Goal: Task Accomplishment & Management: Complete application form

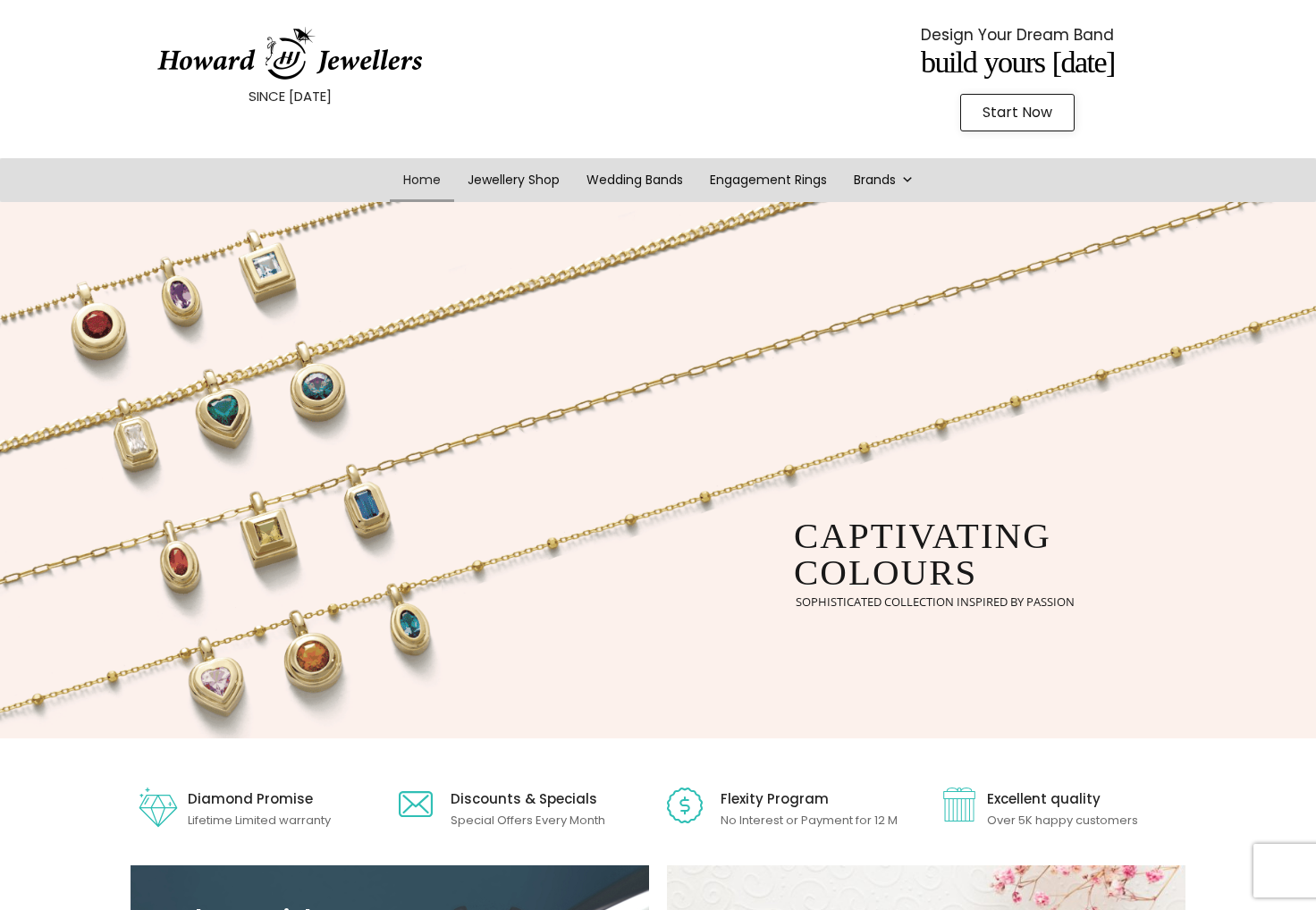
scroll to position [47, 0]
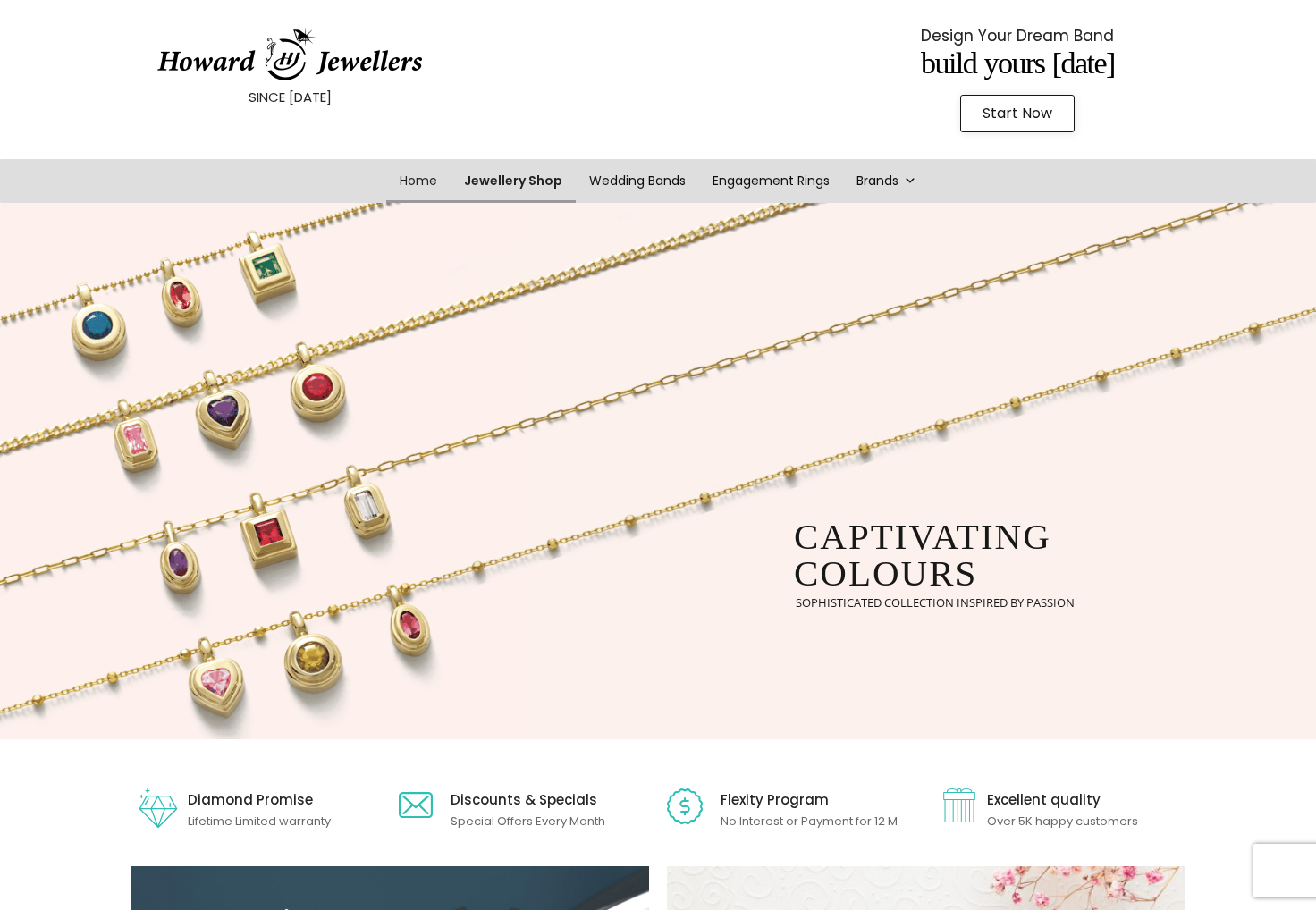
click at [504, 175] on link "Jewellery Shop" at bounding box center [513, 181] width 125 height 44
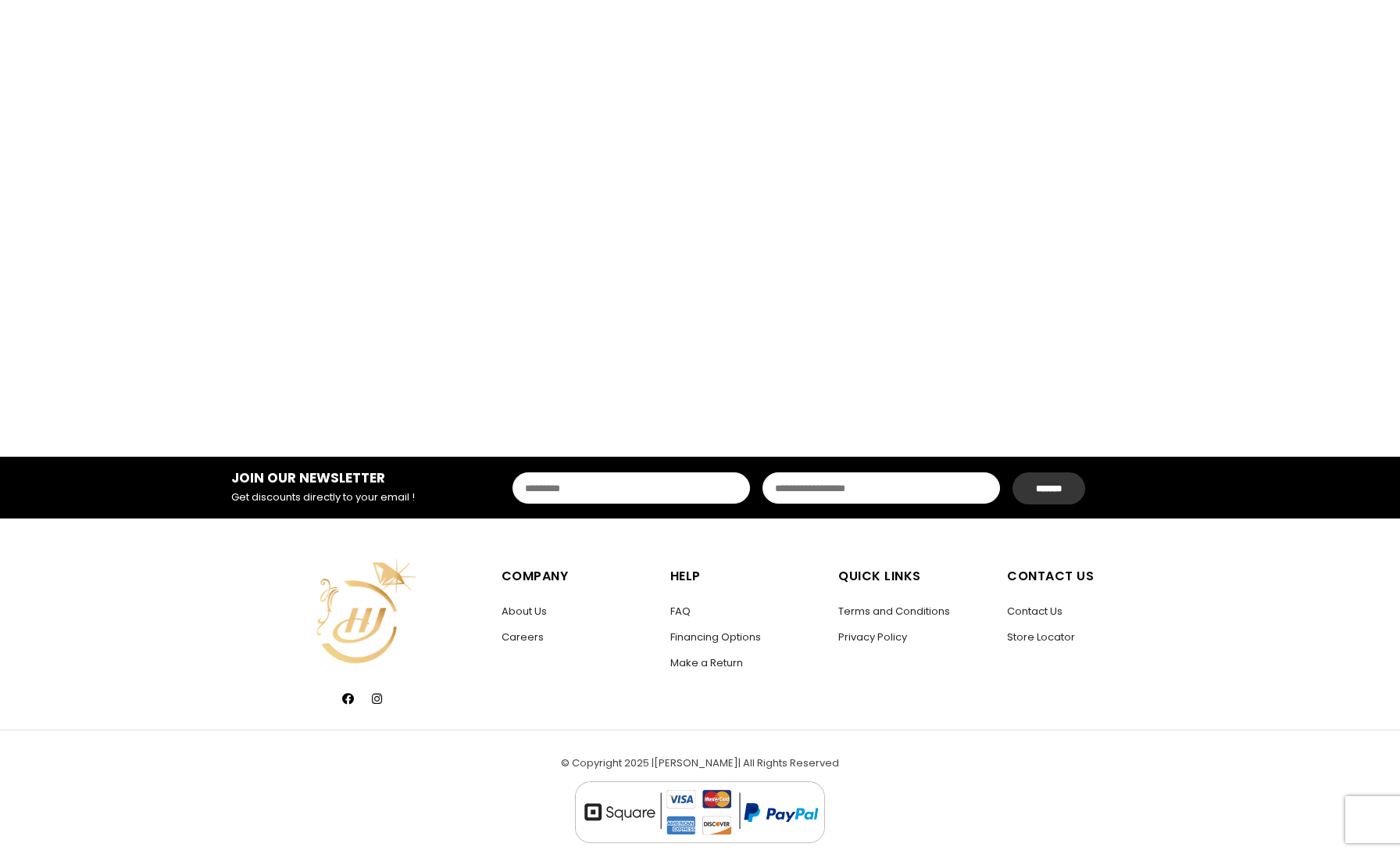
scroll to position [2635, 0]
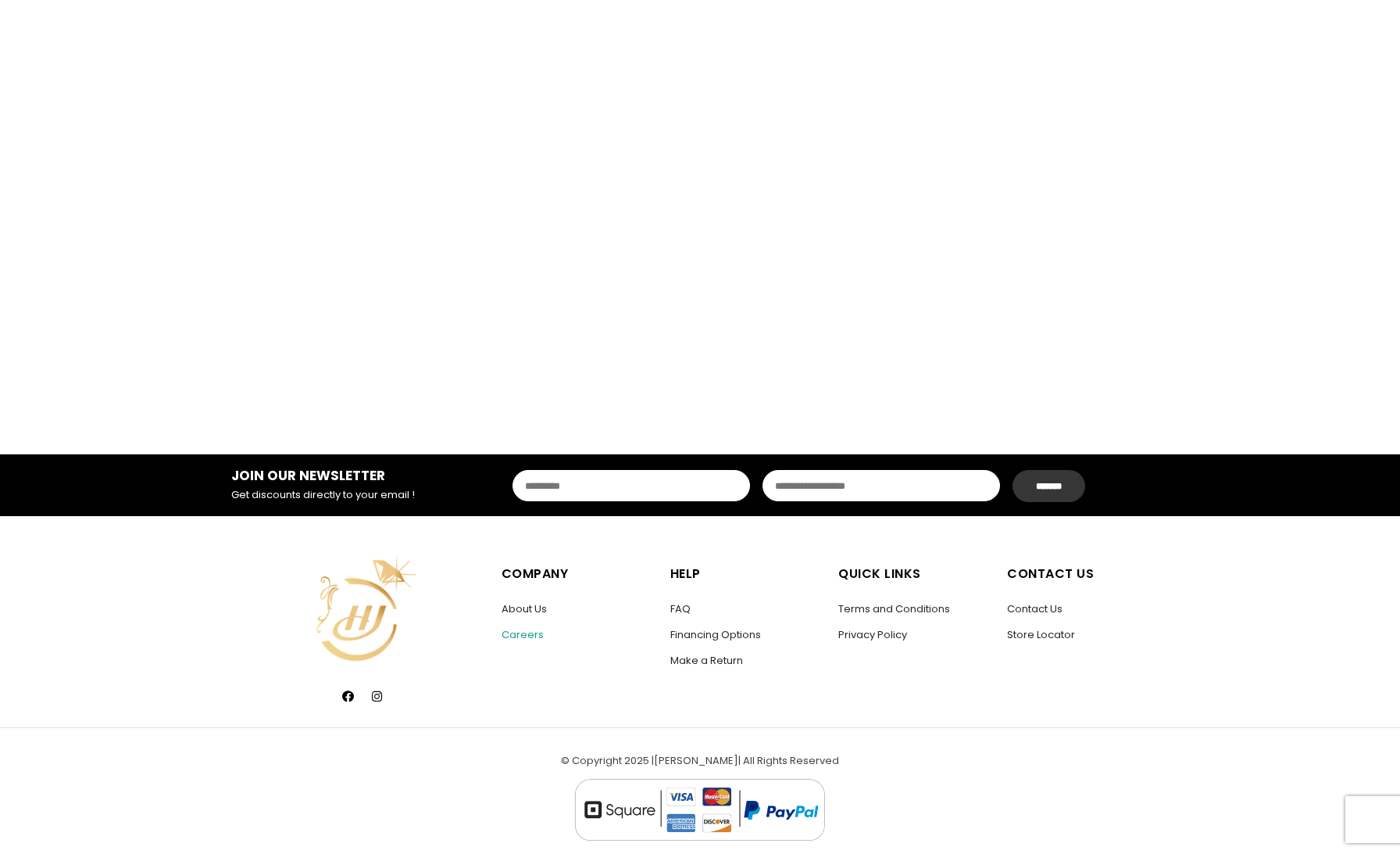
click at [523, 628] on link "Careers" at bounding box center [523, 634] width 42 height 15
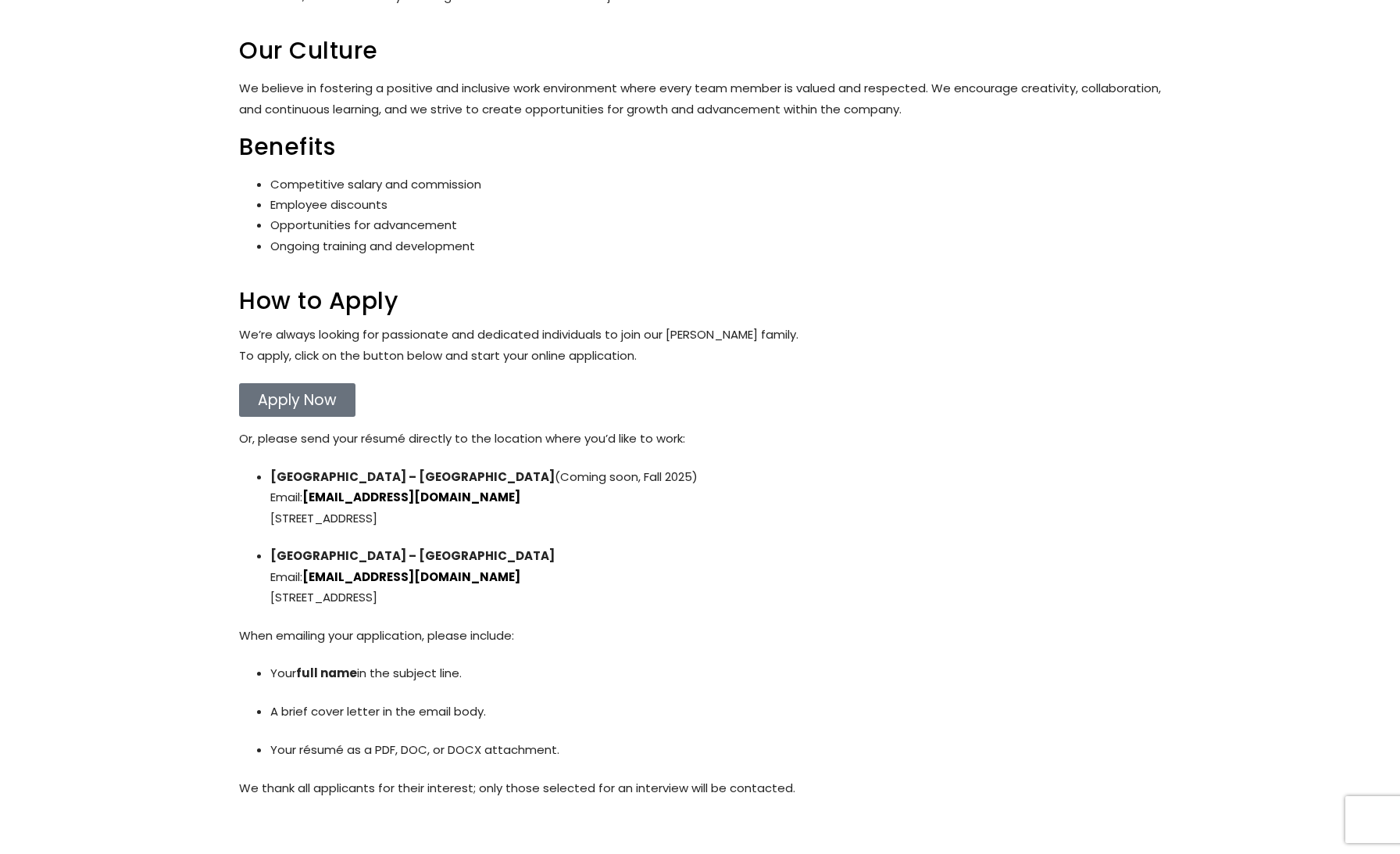
scroll to position [497, 0]
click at [298, 395] on span "Apply Now" at bounding box center [297, 400] width 79 height 15
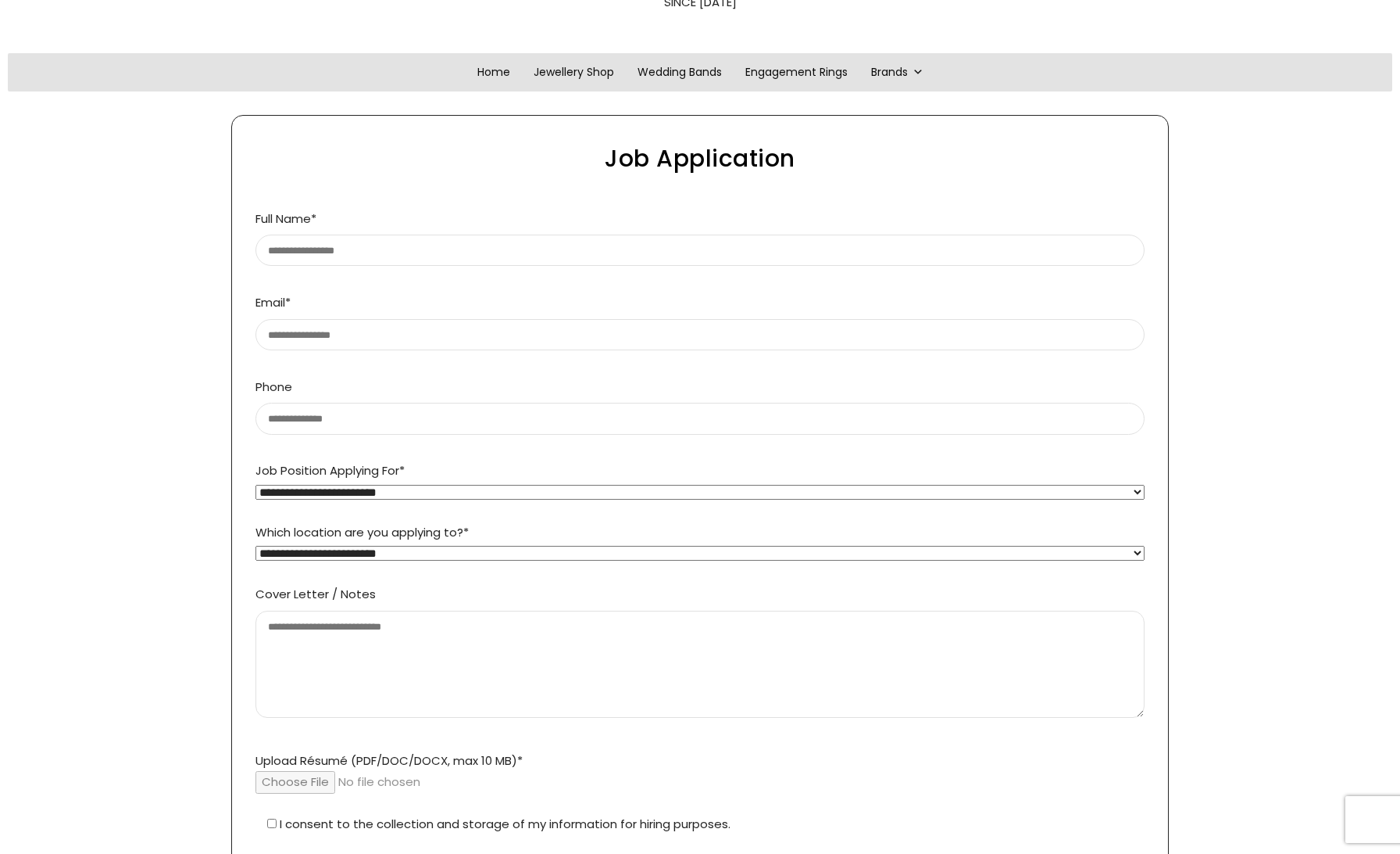
scroll to position [81, 0]
